Goal: Book appointment/travel/reservation

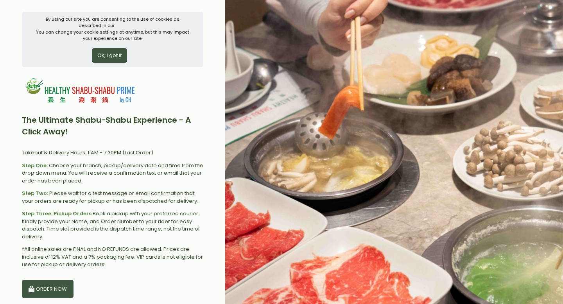
click at [109, 57] on button "Ok, I got it" at bounding box center [109, 55] width 35 height 15
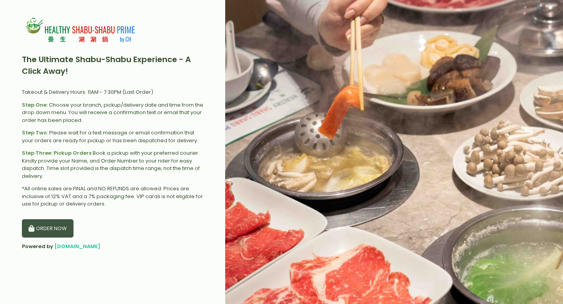
click at [54, 229] on button "ORDER NOW" at bounding box center [48, 228] width 52 height 19
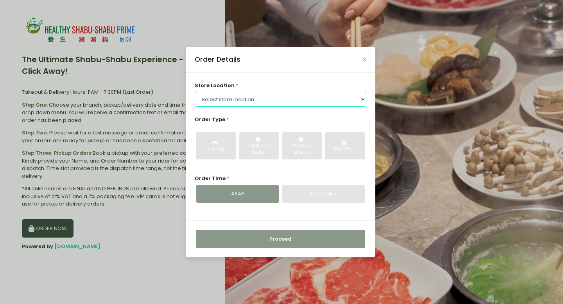
click at [274, 100] on select "Select store location Healthy [GEOGRAPHIC_DATA] - [GEOGRAPHIC_DATA] Healthy [GE…" at bounding box center [281, 99] width 172 height 15
select select "63b531e7933d3873a9898ed3"
click at [195, 92] on select "Select store location Healthy [GEOGRAPHIC_DATA] - [GEOGRAPHIC_DATA] Healthy [GE…" at bounding box center [281, 99] width 172 height 15
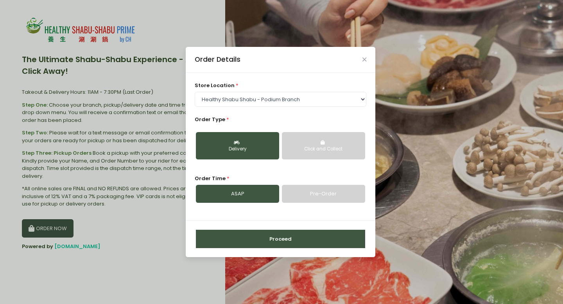
click at [308, 192] on link "Pre-Order" at bounding box center [323, 194] width 83 height 18
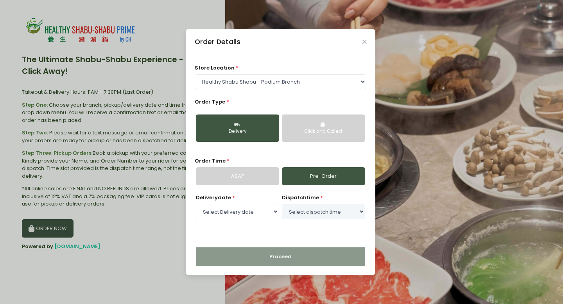
select select "[DATE]"
click at [322, 213] on select "Select dispatch time 03:00 PM - 03:30 PM 03:30 PM - 04:00 PM 04:00 PM - 04:30 P…" at bounding box center [323, 211] width 83 height 15
select select "17:30"
click at [282, 204] on select "Select dispatch time 03:00 PM - 03:30 PM 03:30 PM - 04:00 PM 04:00 PM - 04:30 P…" at bounding box center [323, 211] width 83 height 15
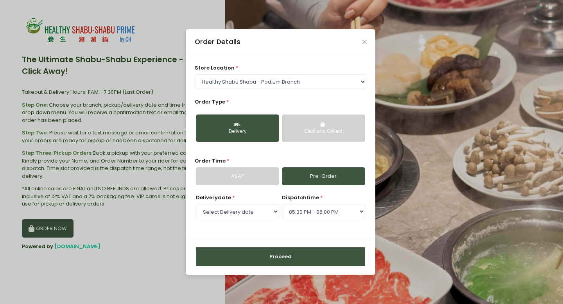
click at [304, 254] on button "Proceed" at bounding box center [280, 256] width 169 height 19
